Goal: Task Accomplishment & Management: Manage account settings

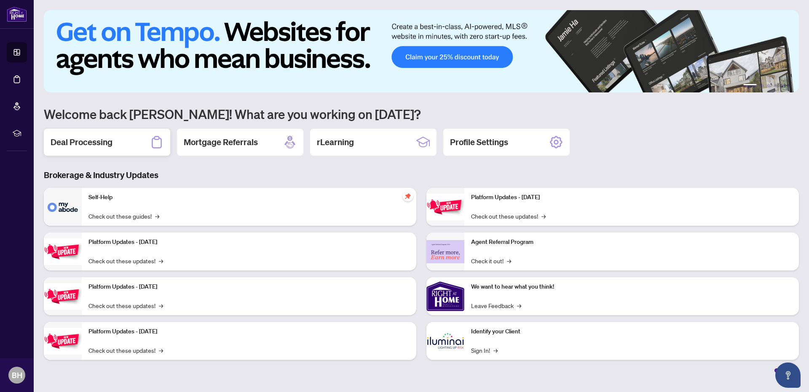
click at [123, 145] on div "Deal Processing" at bounding box center [107, 142] width 126 height 27
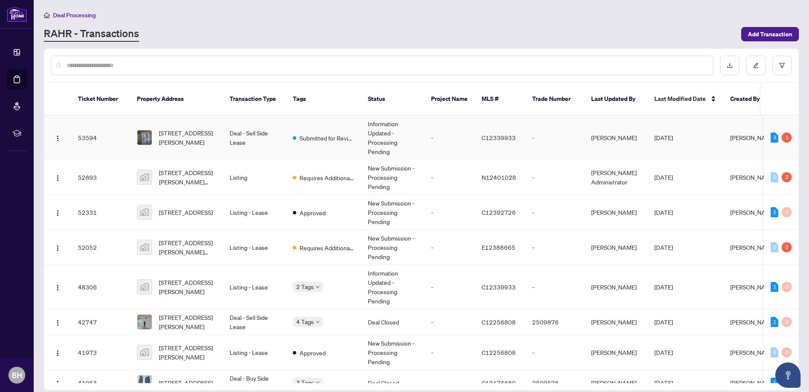
click at [270, 133] on td "Deal - Sell Side Lease" at bounding box center [254, 137] width 63 height 44
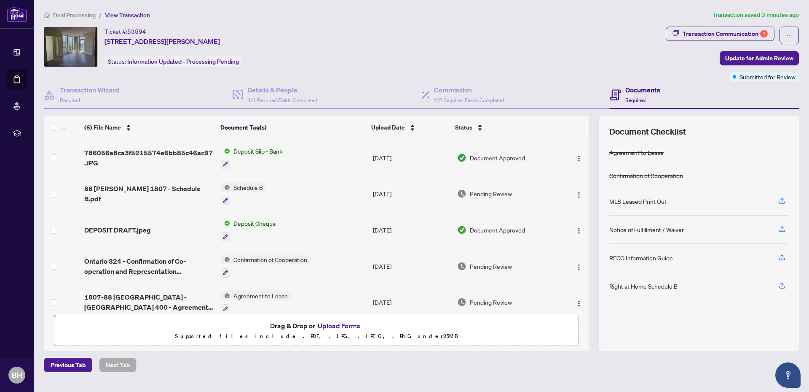
scroll to position [3, 0]
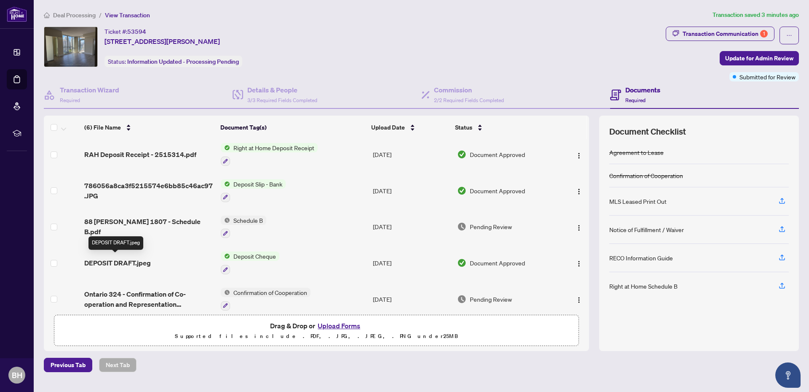
click at [107, 262] on span "DEPOSIT DRAFT.jpeg" at bounding box center [117, 263] width 67 height 10
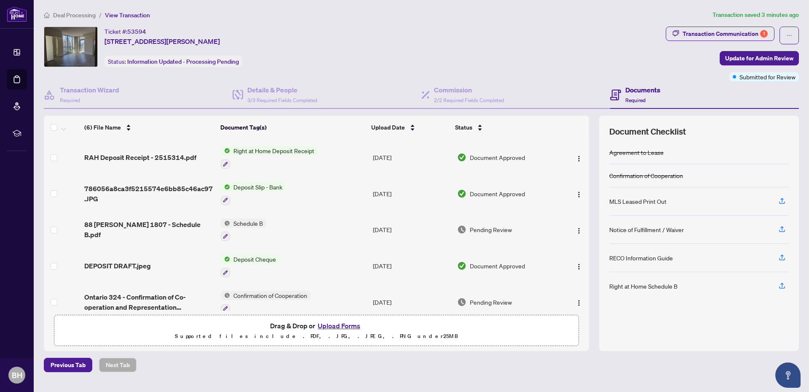
click at [325, 145] on td "Right at Home Deposit Receipt" at bounding box center [293, 157] width 153 height 36
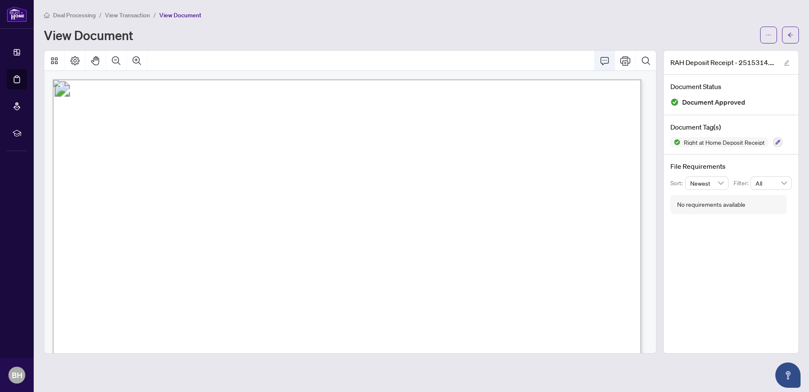
click at [606, 62] on icon "Comment" at bounding box center [605, 61] width 10 height 10
click at [775, 33] on button "button" at bounding box center [768, 35] width 17 height 17
click at [757, 52] on span "Download" at bounding box center [738, 52] width 64 height 9
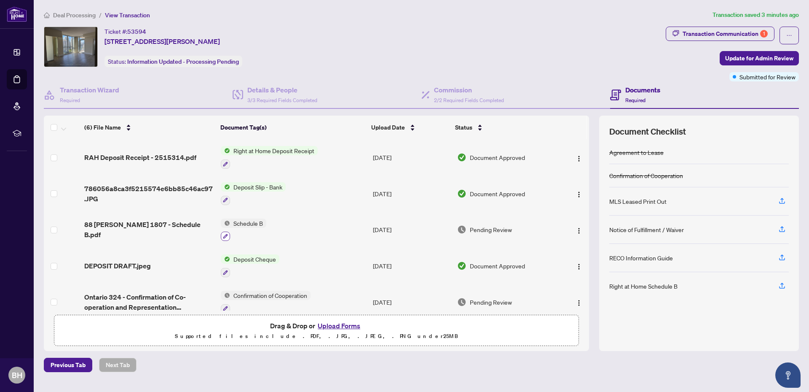
click at [227, 234] on icon "button" at bounding box center [225, 235] width 5 height 5
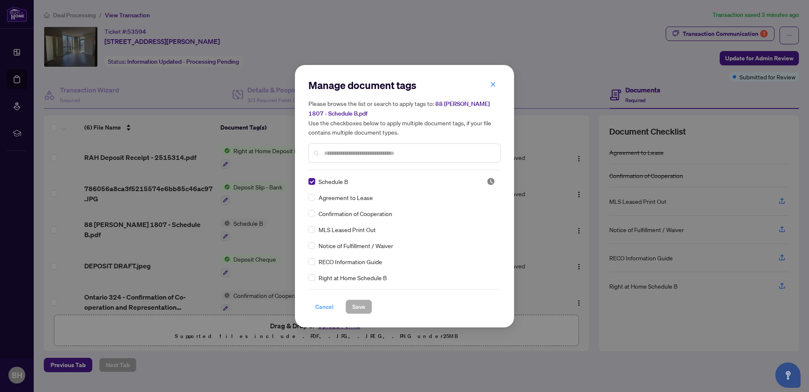
drag, startPoint x: 318, startPoint y: 314, endPoint x: 318, endPoint y: 309, distance: 5.1
click at [318, 314] on div "Manage document tags Please browse the list or search to apply tags to: 88 [PER…" at bounding box center [404, 196] width 219 height 262
click at [319, 305] on span "Cancel" at bounding box center [324, 306] width 19 height 13
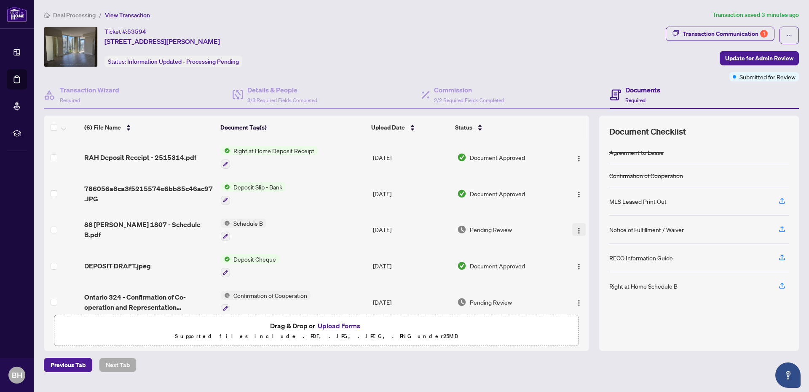
click at [577, 227] on img "button" at bounding box center [579, 230] width 7 height 7
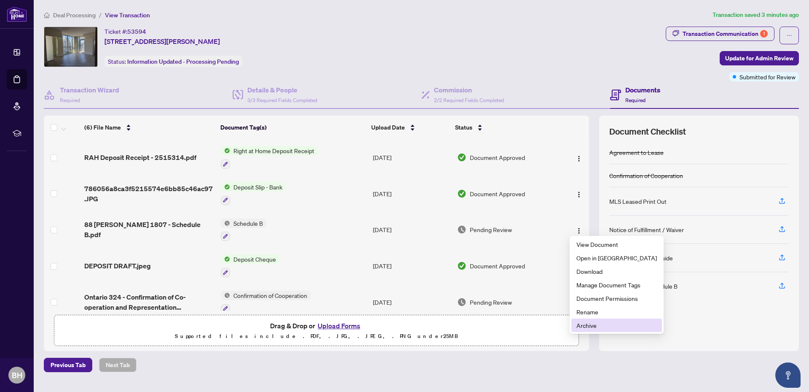
click at [600, 324] on span "Archive" at bounding box center [617, 324] width 80 height 9
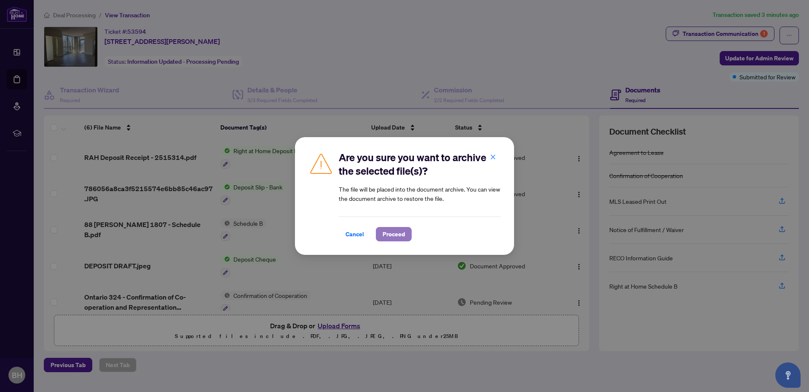
click at [396, 232] on span "Proceed" at bounding box center [394, 233] width 22 height 13
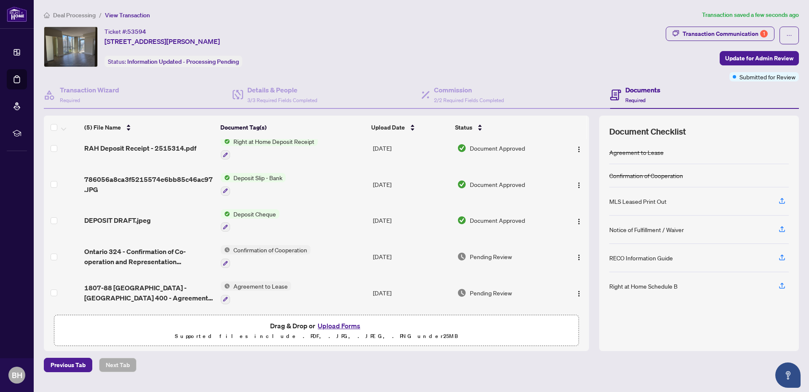
scroll to position [10, 0]
click at [338, 323] on button "Upload Forms" at bounding box center [339, 325] width 48 height 11
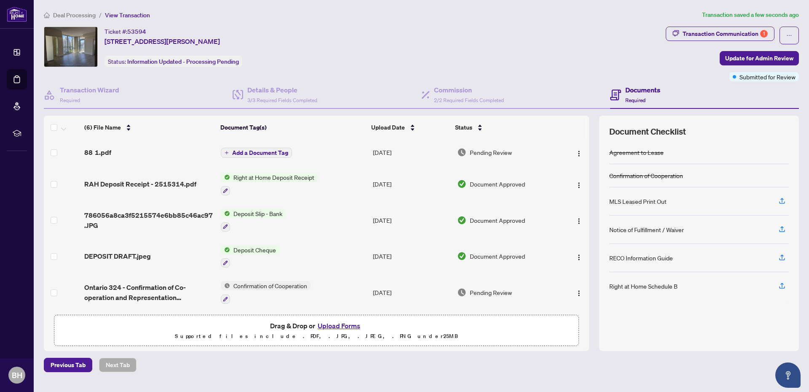
scroll to position [0, 0]
click at [261, 155] on span "Add a Document Tag" at bounding box center [260, 153] width 56 height 6
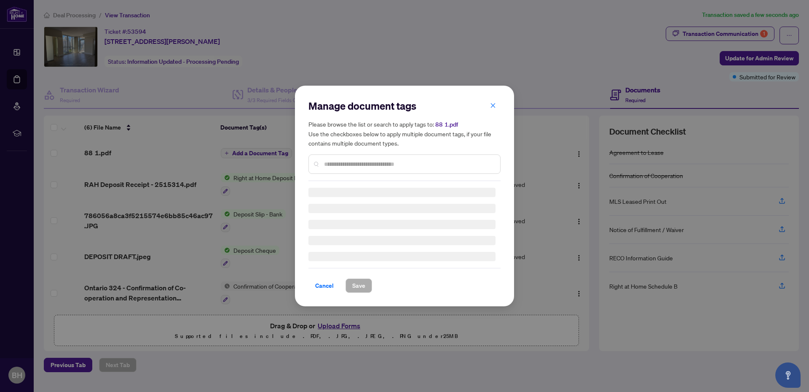
click at [346, 165] on div "Manage document tags Please browse the list or search to apply tags to: 88 1.pd…" at bounding box center [404, 195] width 192 height 193
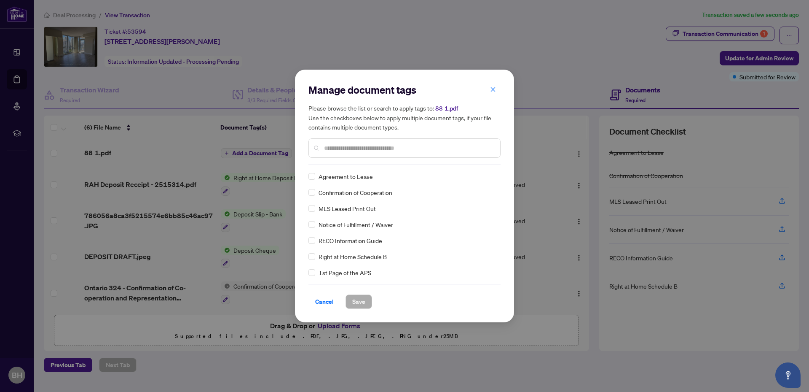
click at [353, 152] on input "text" at bounding box center [408, 147] width 169 height 9
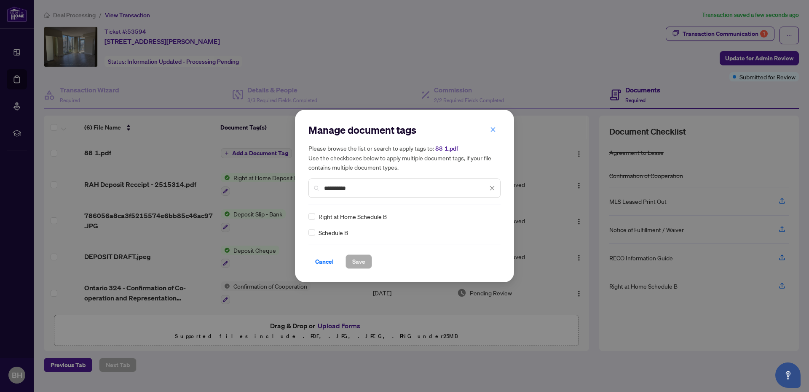
type input "**********"
click at [354, 258] on span "Save" at bounding box center [358, 261] width 13 height 13
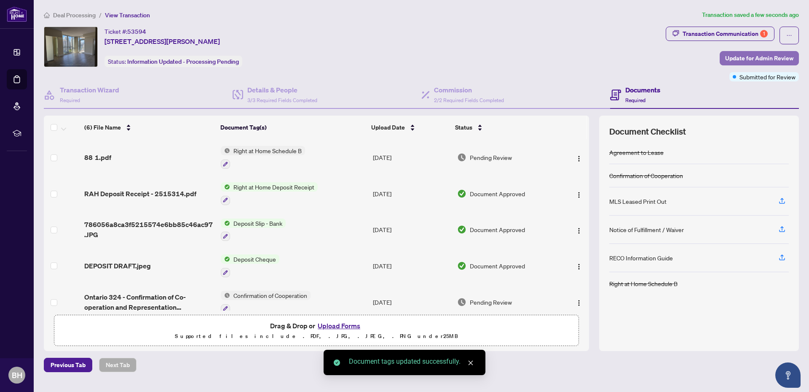
click at [778, 56] on span "Update for Admin Review" at bounding box center [759, 57] width 68 height 13
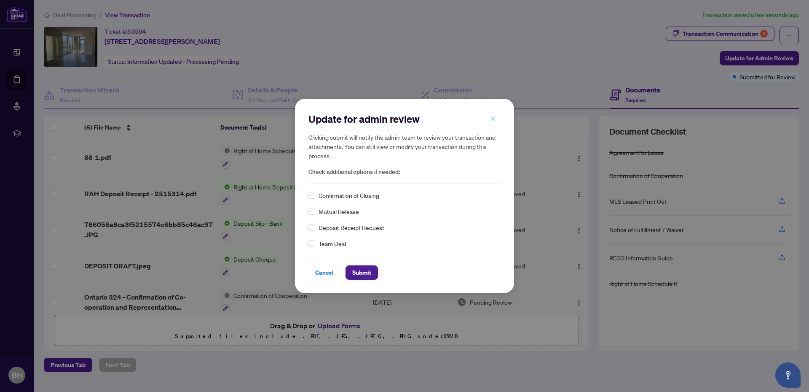
click at [495, 118] on icon "close" at bounding box center [493, 118] width 6 height 6
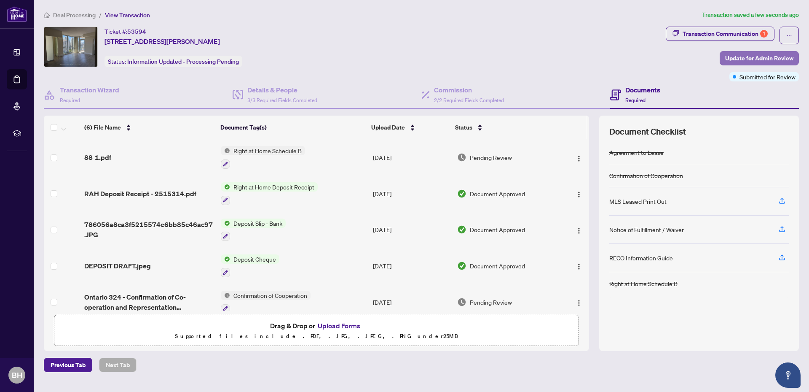
click at [730, 59] on button "Update for Admin Review" at bounding box center [759, 58] width 79 height 14
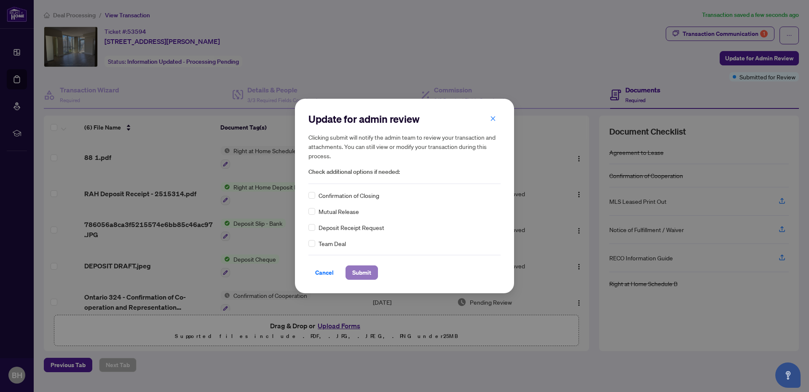
click at [358, 271] on span "Submit" at bounding box center [361, 272] width 19 height 13
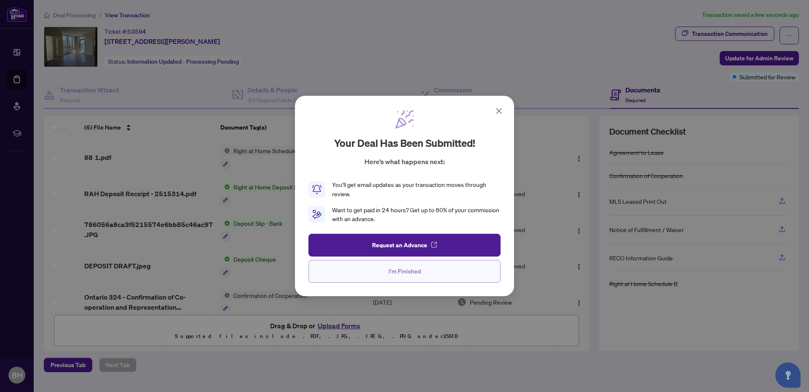
click at [464, 273] on button "I'm Finished" at bounding box center [404, 271] width 192 height 23
